Goal: Task Accomplishment & Management: Use online tool/utility

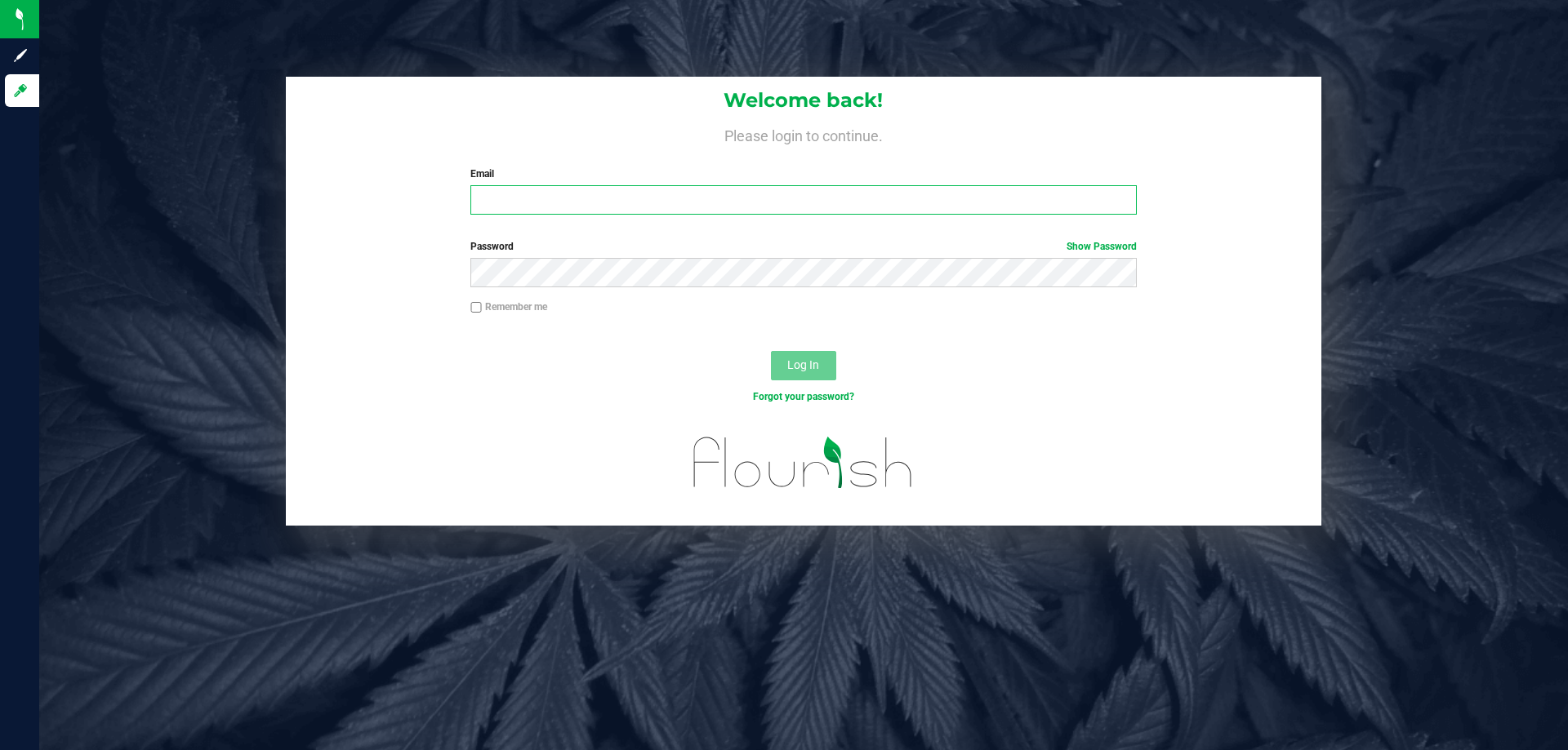
click at [883, 200] on input "Email" at bounding box center [803, 199] width 666 height 30
type input "[EMAIL_ADDRESS][DOMAIN_NAME]"
click at [826, 366] on button "Log In" at bounding box center [803, 366] width 65 height 30
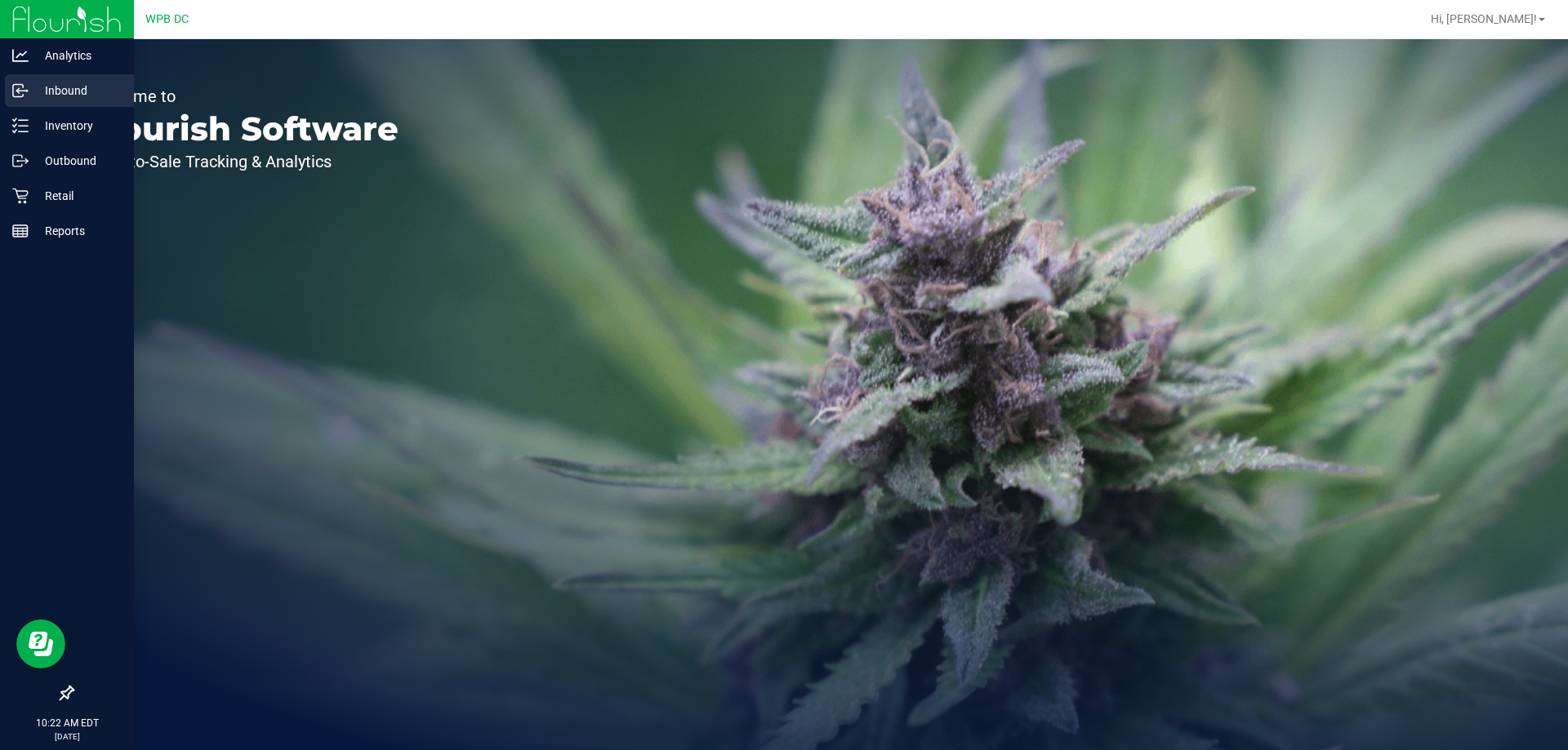
click at [49, 82] on p "Inbound" at bounding box center [78, 90] width 98 height 19
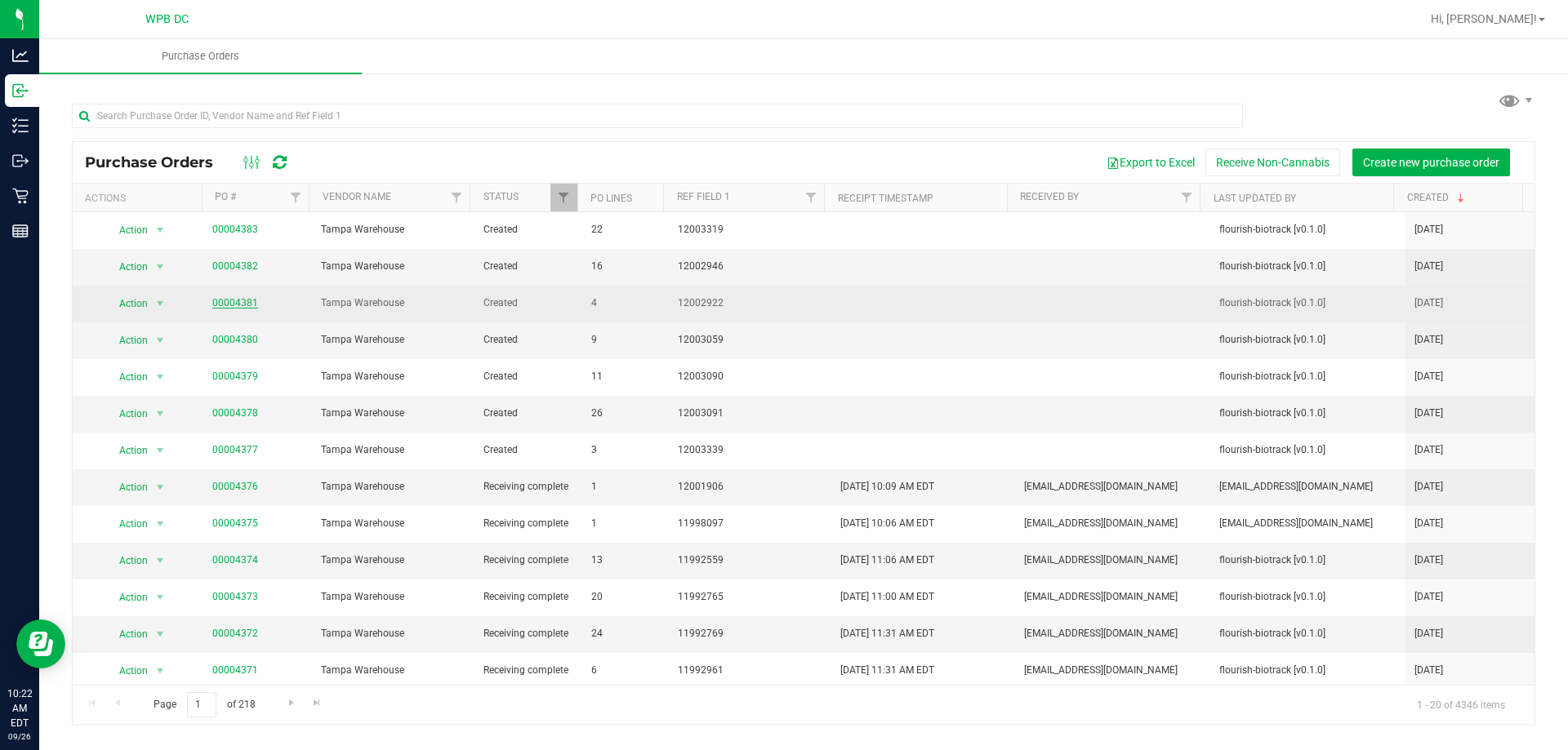
click at [218, 306] on link "00004381" at bounding box center [235, 303] width 46 height 12
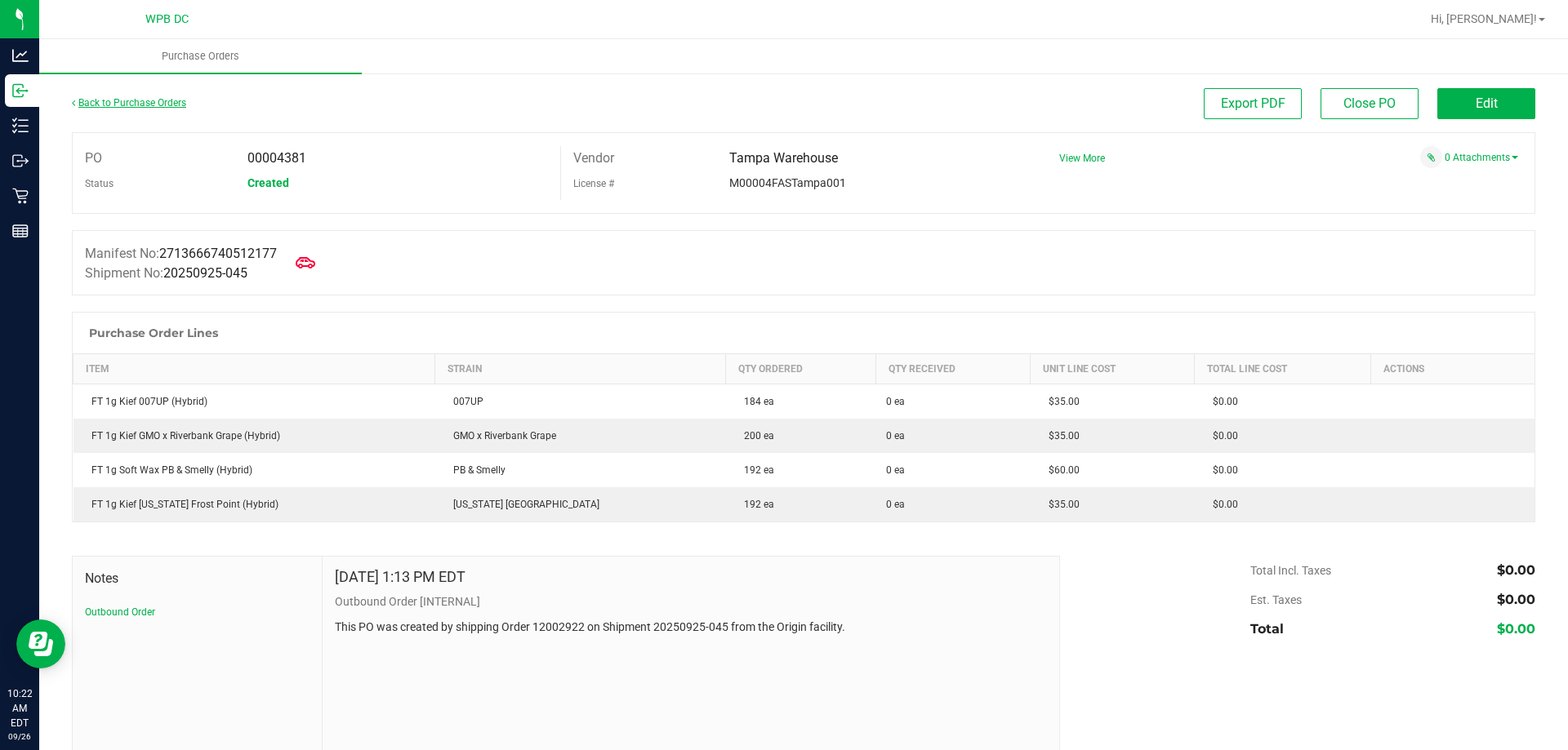
click at [97, 99] on link "Back to Purchase Orders" at bounding box center [128, 103] width 114 height 12
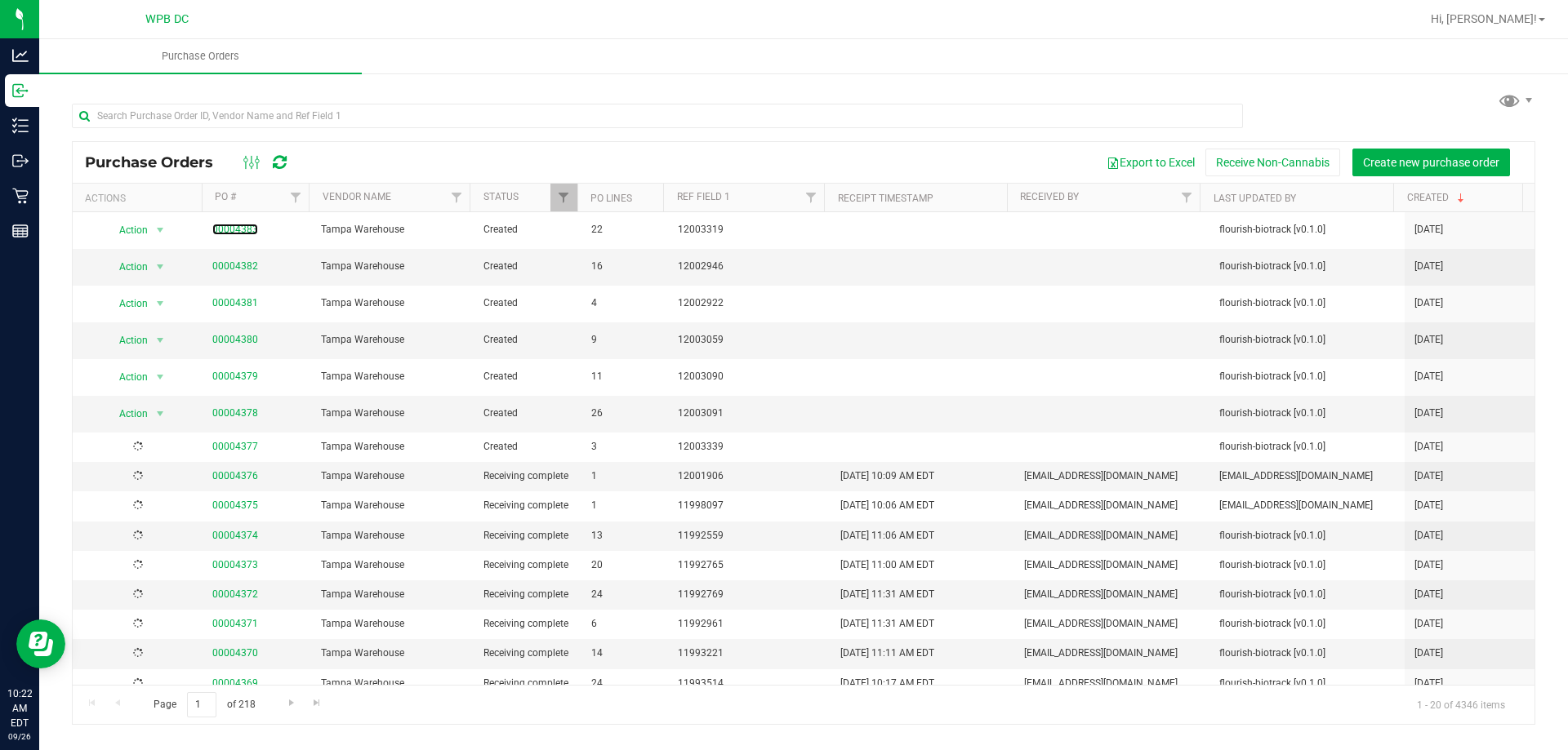
click at [242, 226] on link "00004383" at bounding box center [235, 230] width 46 height 12
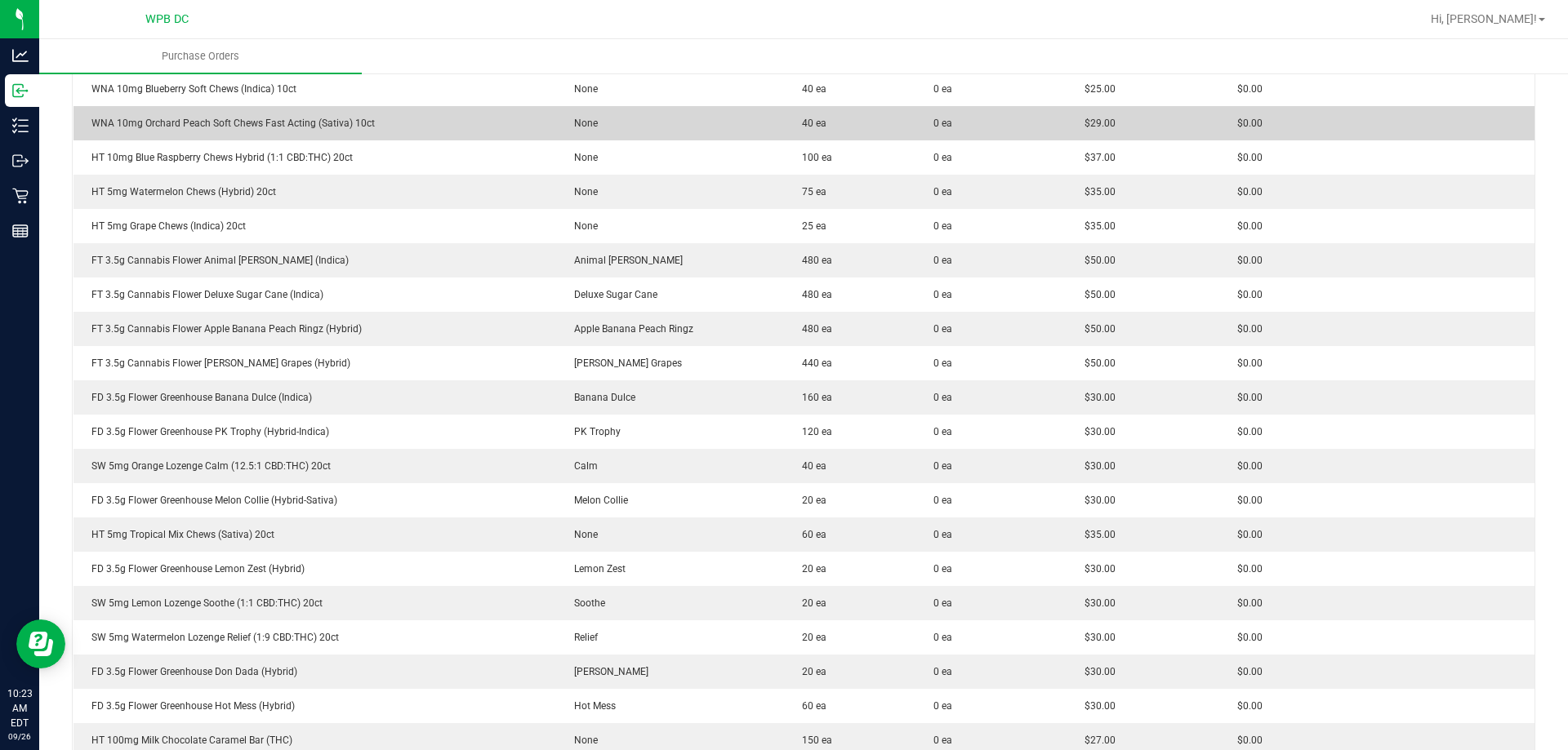
scroll to position [408, 0]
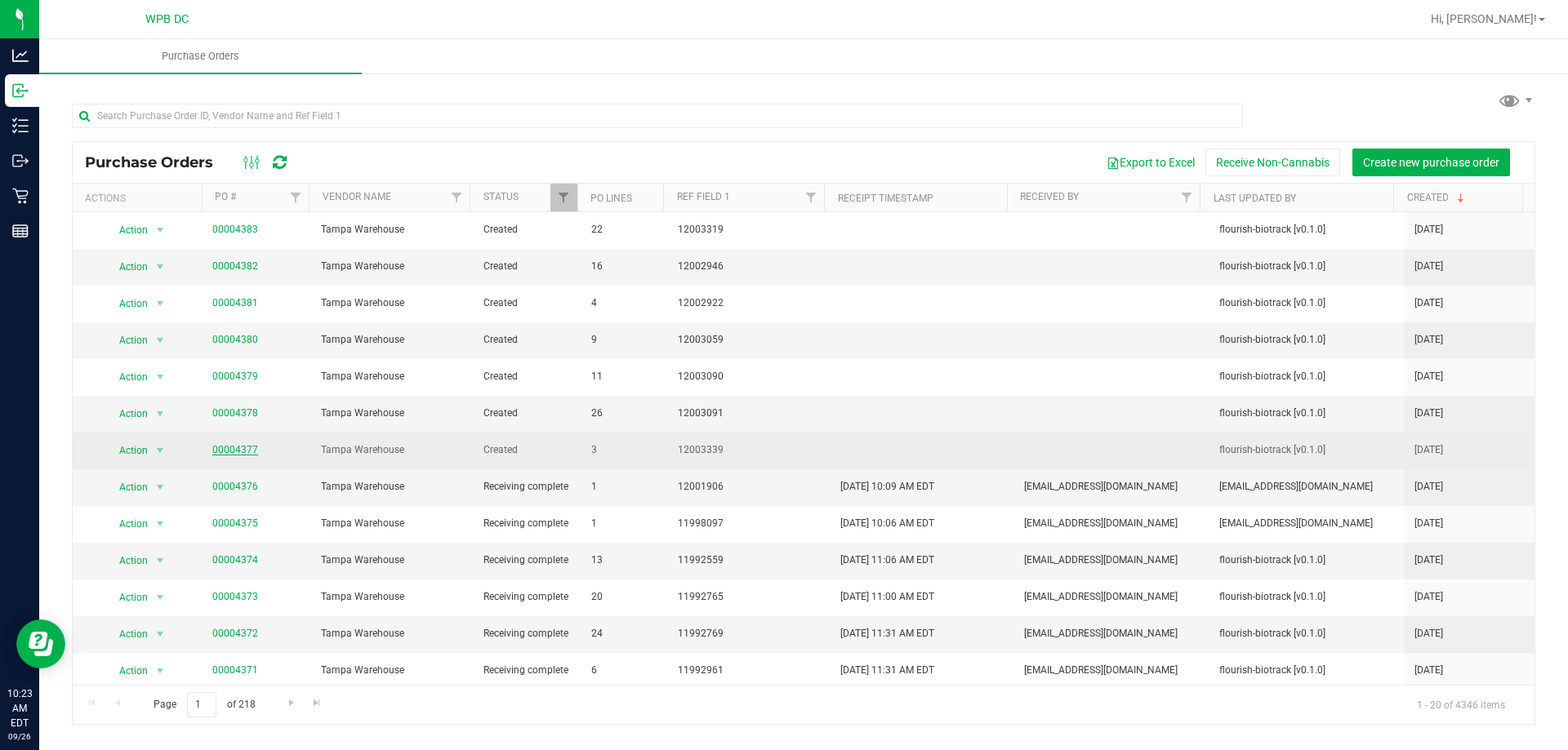
click at [231, 454] on link "00004377" at bounding box center [235, 450] width 46 height 12
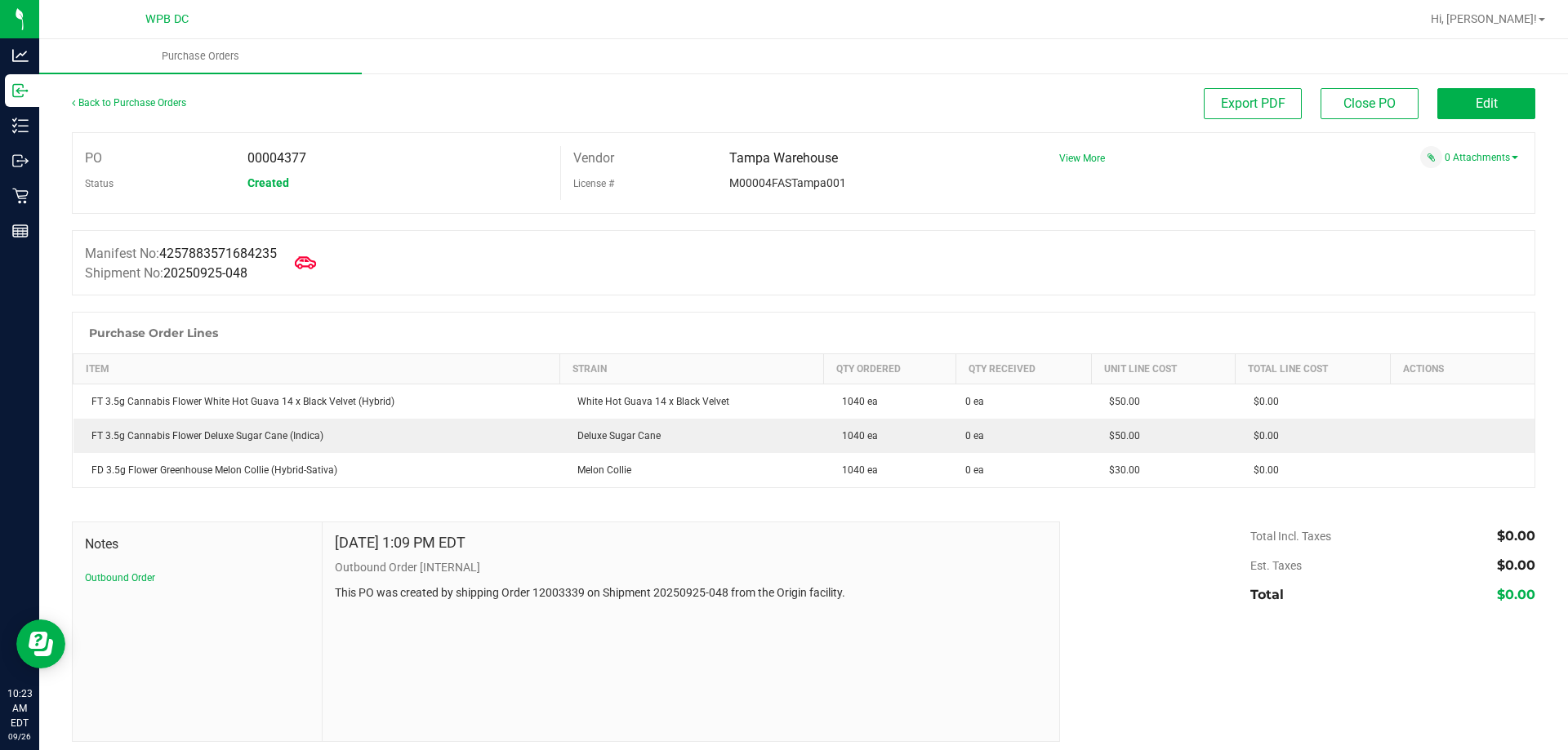
click at [317, 252] on span at bounding box center [305, 263] width 36 height 36
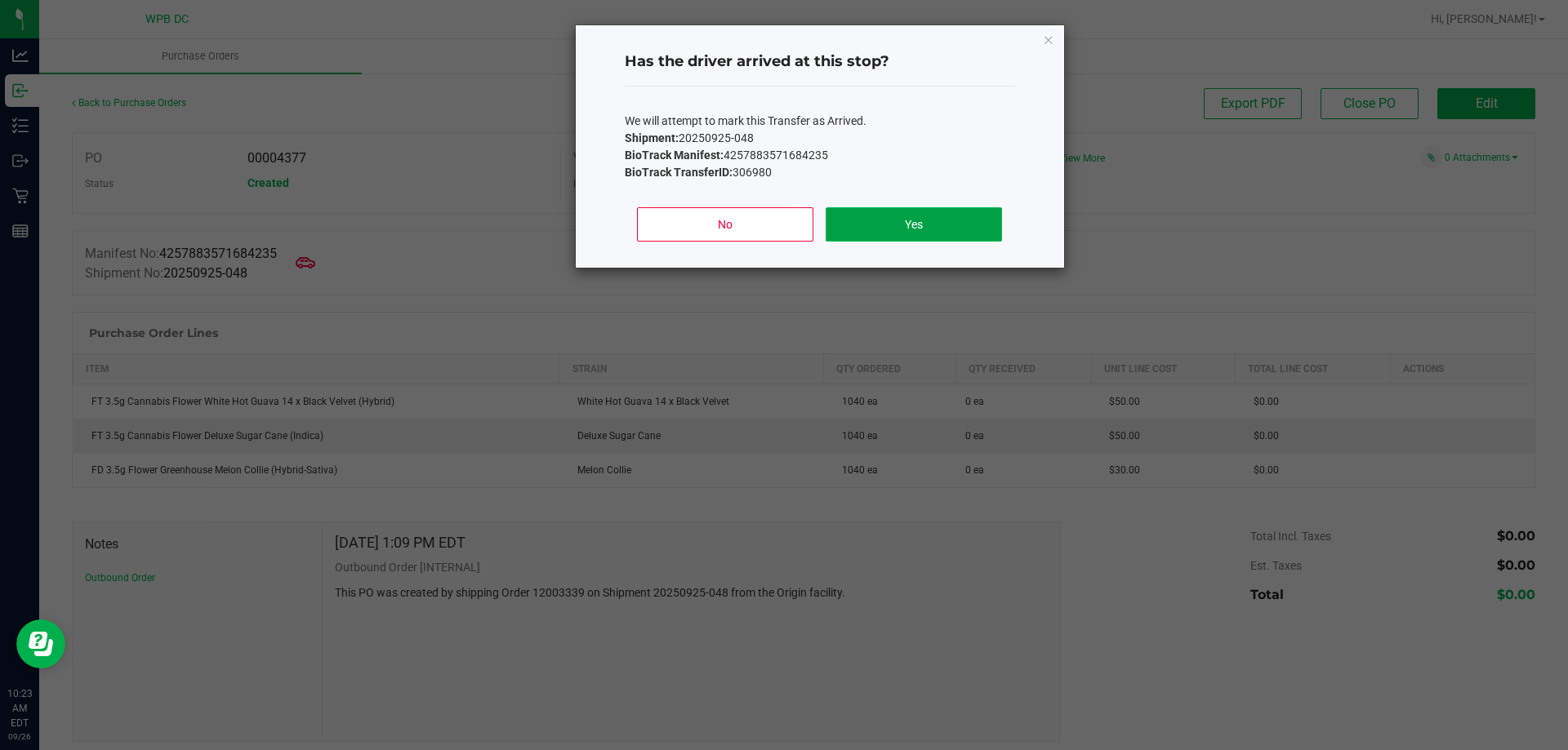
click at [956, 234] on button "Yes" at bounding box center [913, 225] width 176 height 35
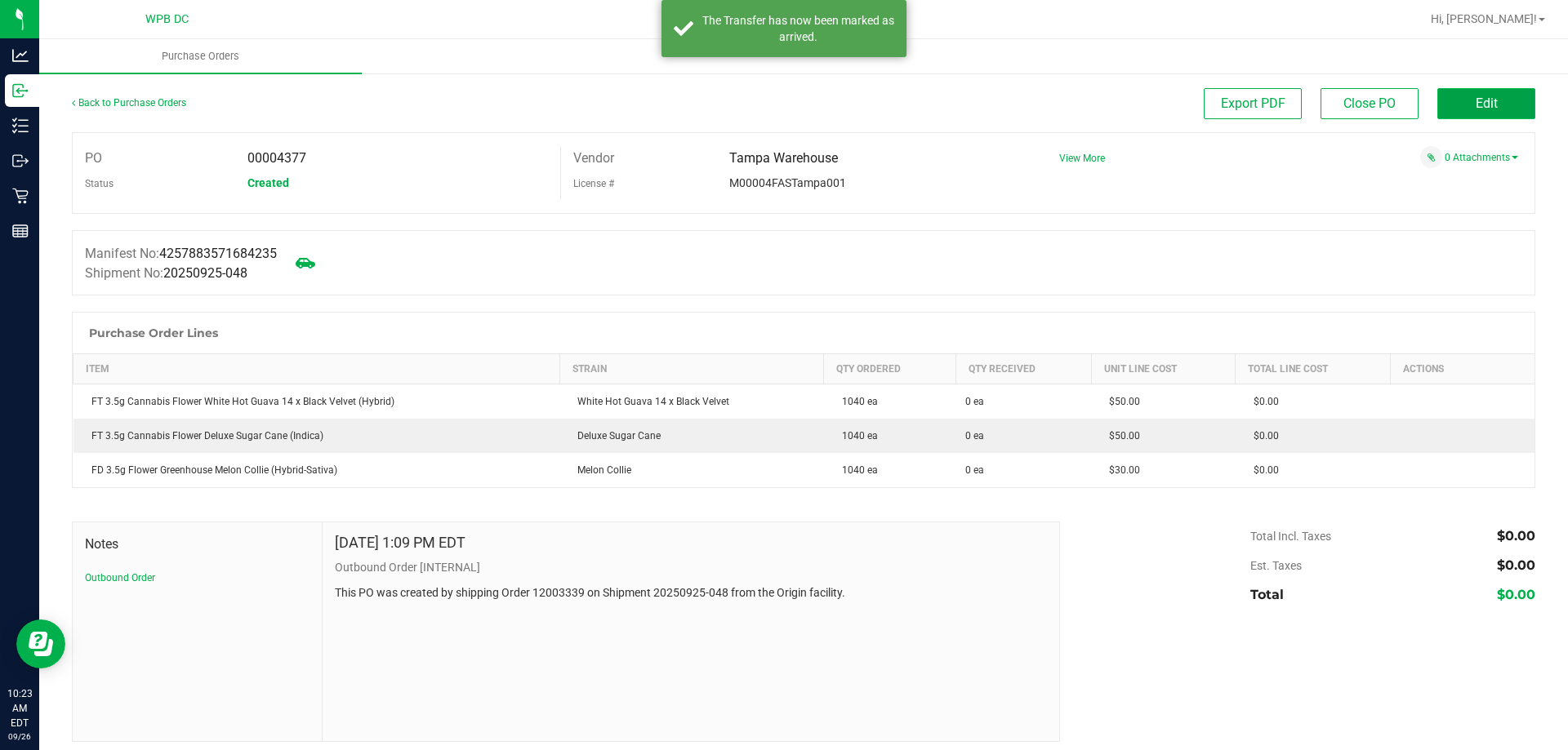
click at [1491, 96] on button "Edit" at bounding box center [1486, 103] width 98 height 31
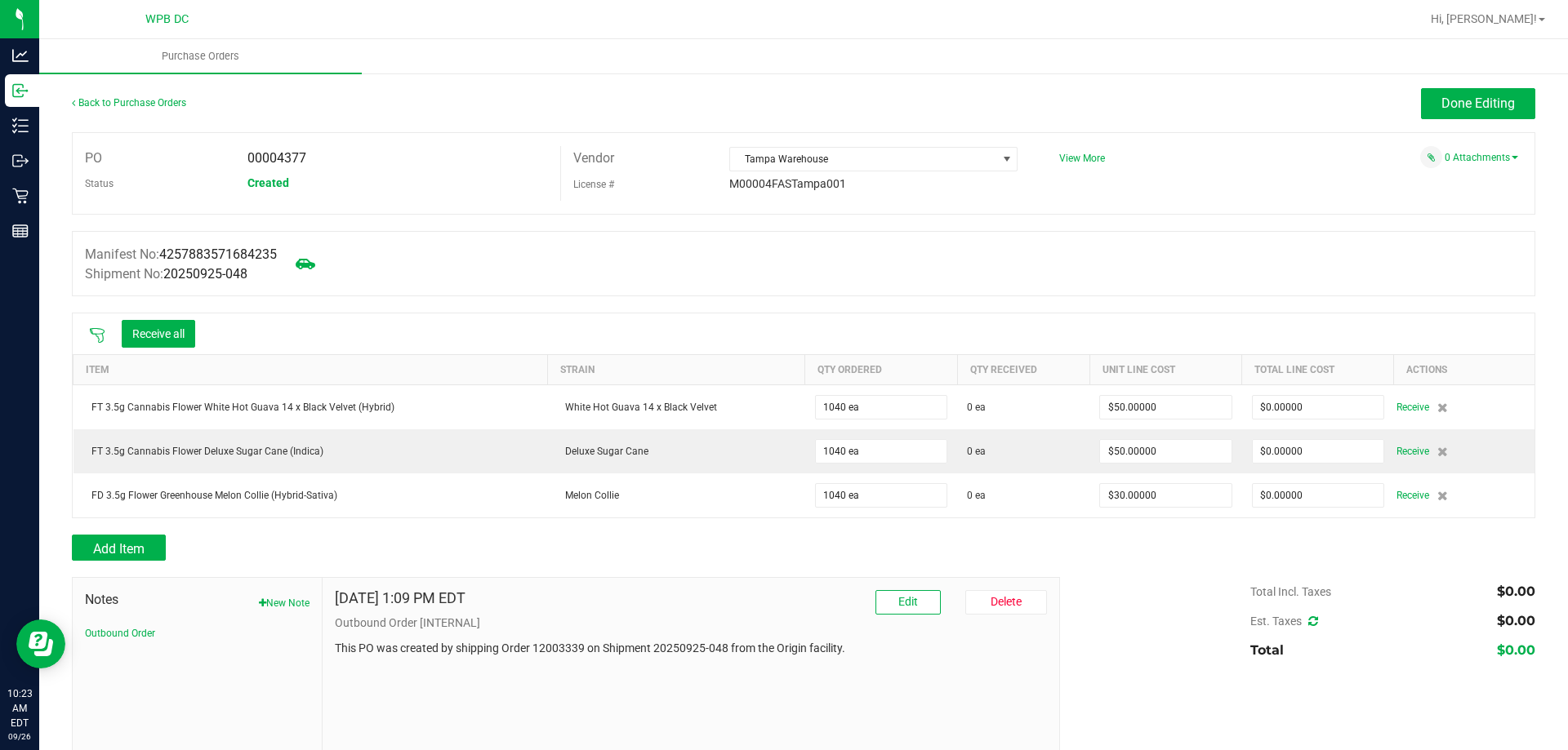
click at [103, 328] on icon at bounding box center [96, 335] width 16 height 16
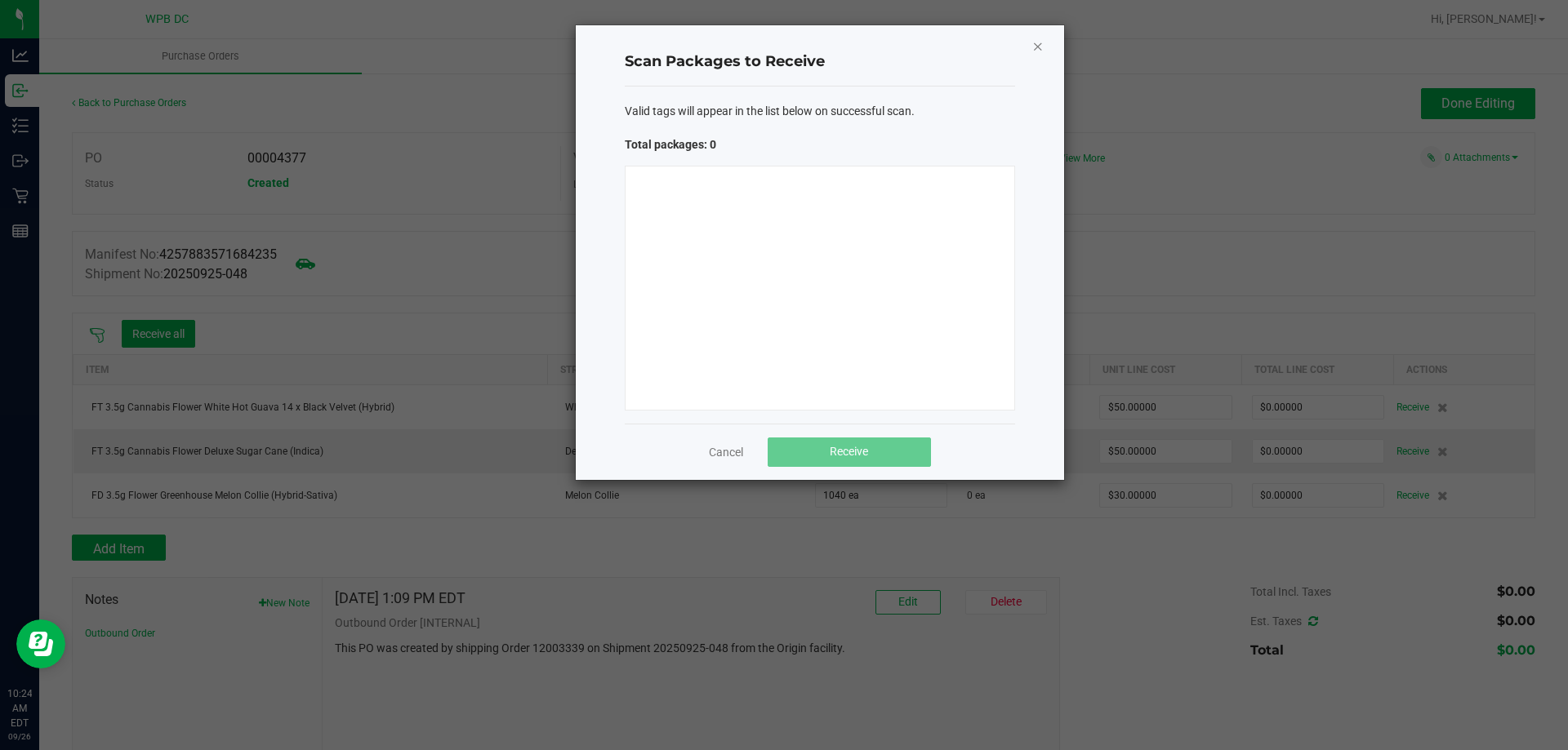
click at [1040, 41] on icon "Close" at bounding box center [1038, 46] width 12 height 19
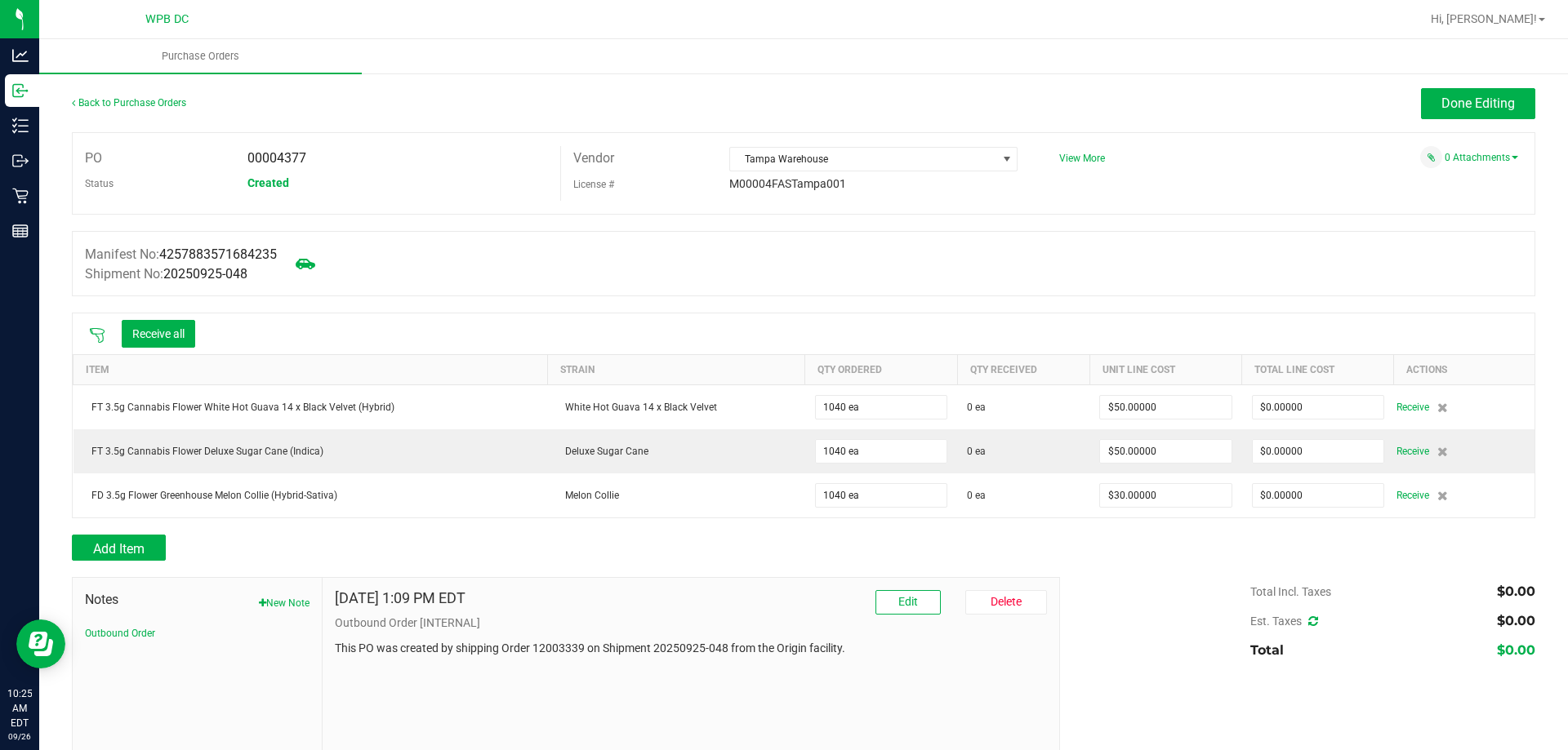
click at [101, 339] on icon at bounding box center [96, 335] width 16 height 16
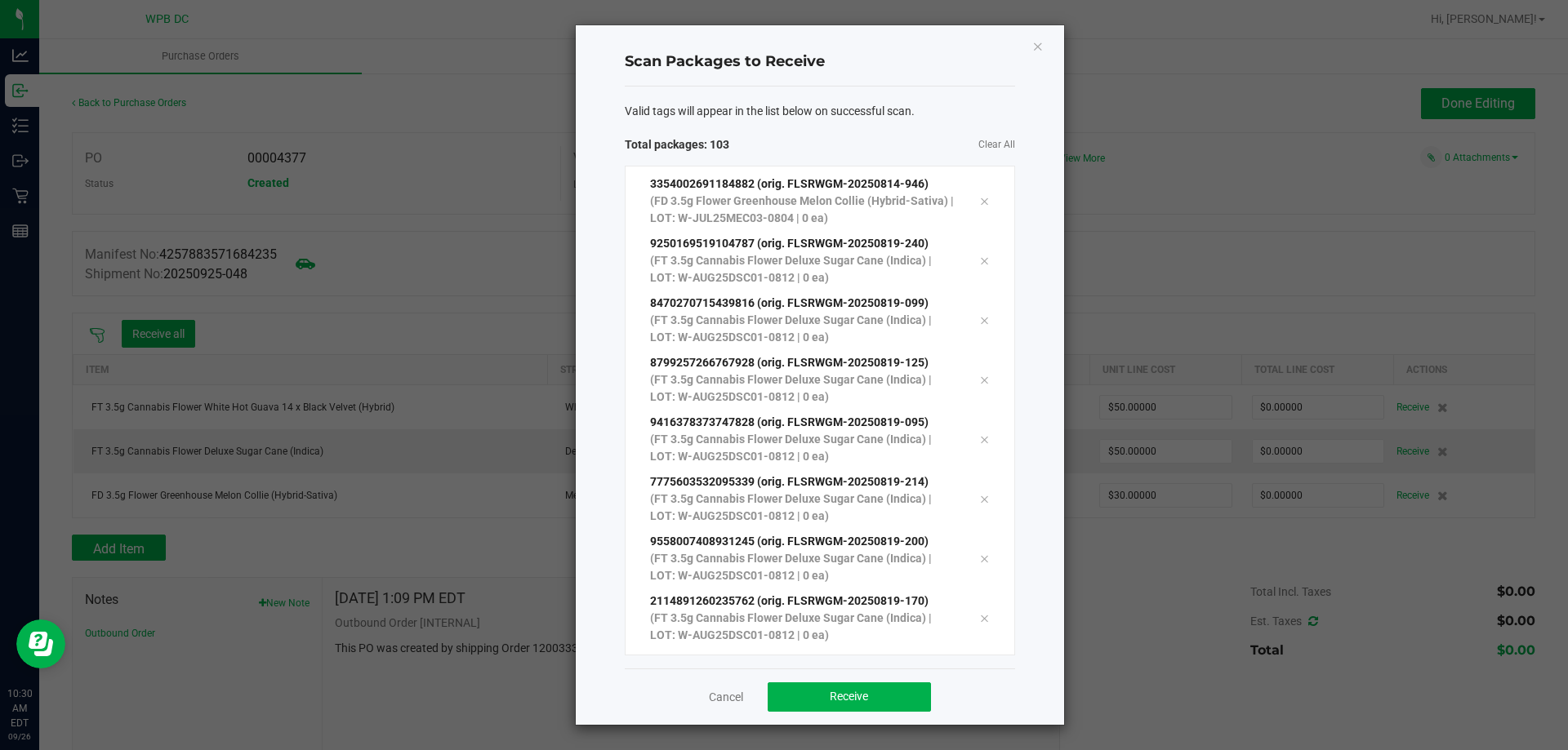
scroll to position [5691, 0]
click at [909, 684] on button "Receive" at bounding box center [849, 697] width 163 height 30
